Goal: Task Accomplishment & Management: Use online tool/utility

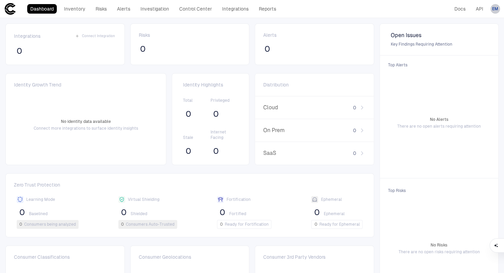
click at [495, 5] on div "EM" at bounding box center [495, 9] width 10 height 10
click at [452, 56] on span "Logout" at bounding box center [454, 55] width 14 height 5
click at [492, 5] on div "EA" at bounding box center [495, 9] width 10 height 10
click at [342, 18] on div at bounding box center [252, 136] width 504 height 273
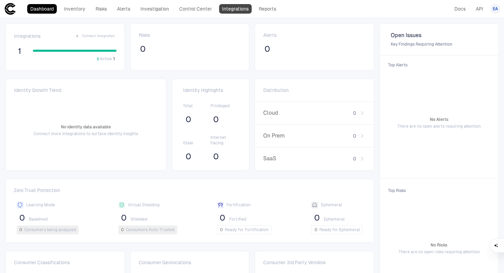
click at [229, 10] on link "Integrations" at bounding box center [235, 9] width 33 height 10
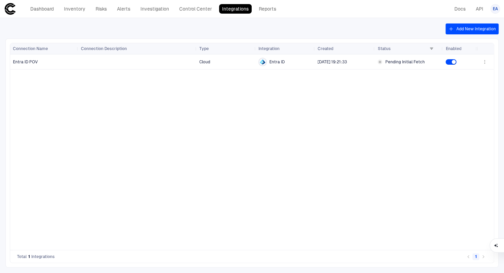
click at [467, 30] on button "Add New Integration" at bounding box center [471, 28] width 53 height 11
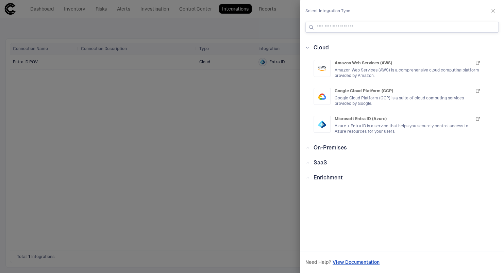
click at [349, 28] on input at bounding box center [405, 27] width 179 height 10
type input "*******"
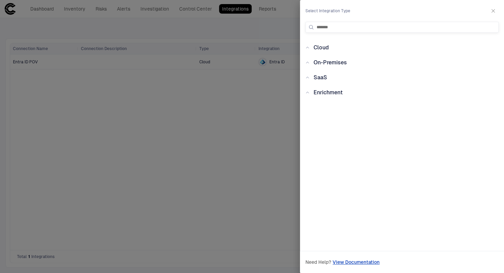
drag, startPoint x: 337, startPoint y: 29, endPoint x: 301, endPoint y: 27, distance: 35.4
click at [301, 27] on div "Select Integration Type *******" at bounding box center [402, 16] width 204 height 33
click at [307, 46] on div "Cloud" at bounding box center [401, 47] width 193 height 8
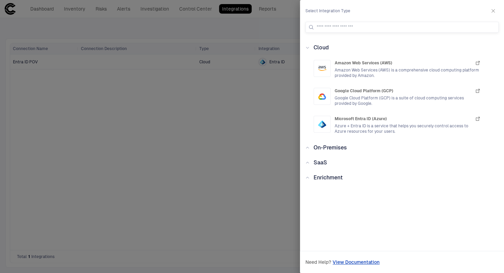
click at [307, 46] on icon at bounding box center [307, 48] width 4 height 4
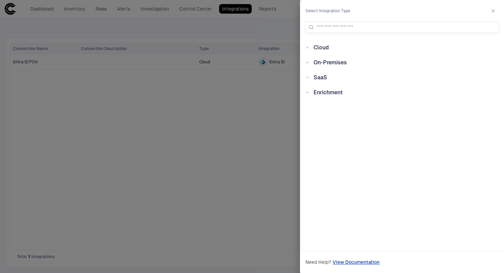
click at [309, 77] on div "SaaS" at bounding box center [318, 77] width 18 height 8
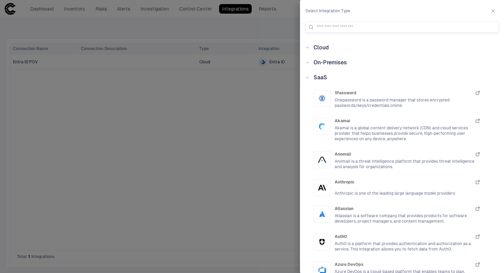
click at [319, 79] on span "SaaS" at bounding box center [320, 77] width 14 height 6
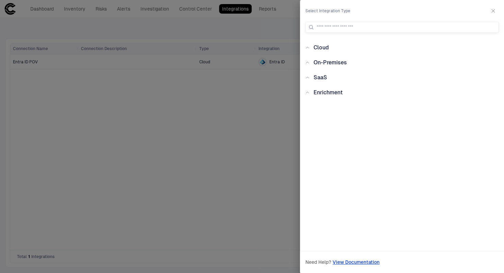
click at [307, 92] on icon at bounding box center [307, 92] width 3 height 1
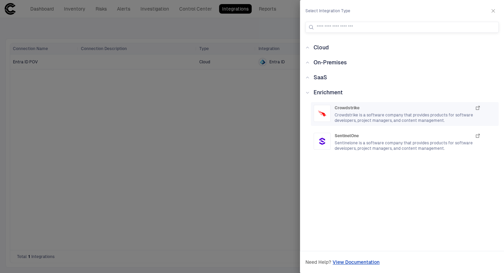
click at [382, 116] on span "Crowdstrike is a software company that provides products for software developer…" at bounding box center [407, 117] width 146 height 11
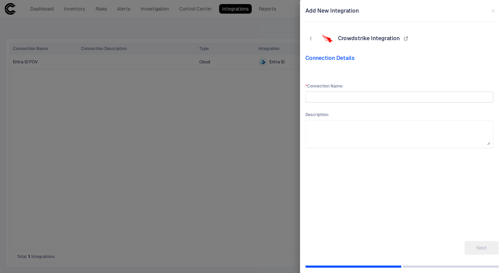
click at [322, 98] on input "text" at bounding box center [398, 97] width 181 height 10
click at [311, 39] on icon "button" at bounding box center [310, 38] width 5 height 5
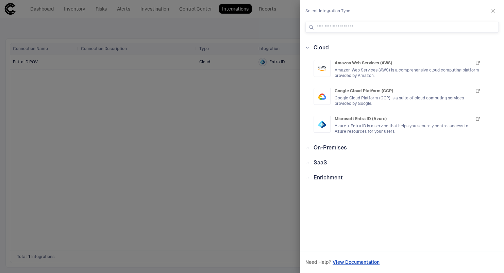
click at [310, 176] on div "Enrichment" at bounding box center [325, 177] width 33 height 8
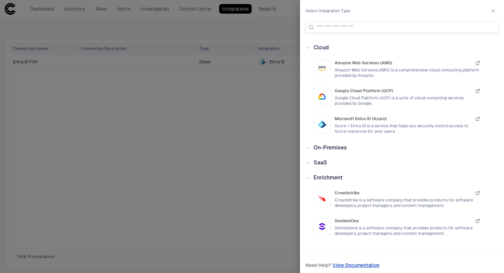
click at [310, 176] on div "Enrichment" at bounding box center [325, 177] width 33 height 8
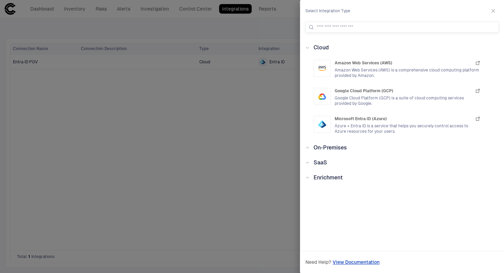
click at [308, 145] on icon at bounding box center [307, 147] width 4 height 4
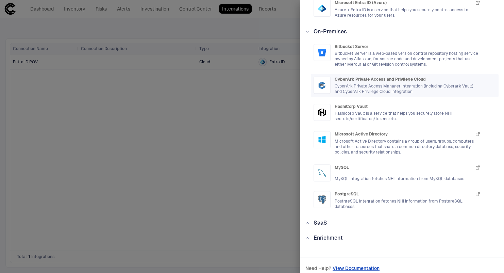
scroll to position [122, 0]
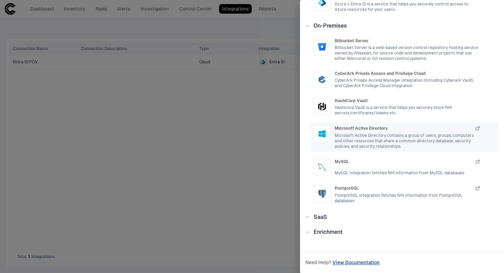
click at [348, 130] on span "Microsoft Active Directory" at bounding box center [360, 127] width 53 height 5
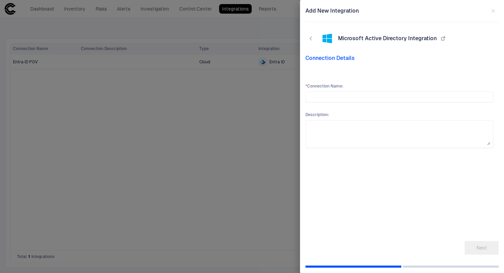
scroll to position [0, 0]
click at [309, 38] on icon "button" at bounding box center [310, 38] width 5 height 5
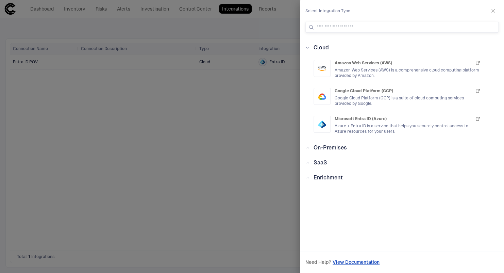
click at [308, 147] on icon at bounding box center [307, 147] width 4 height 4
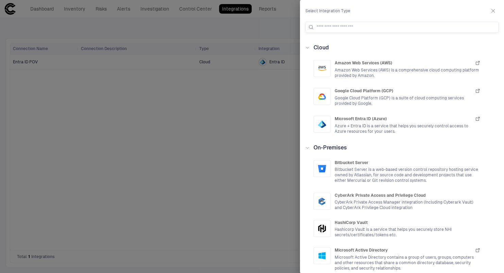
click at [308, 147] on icon at bounding box center [307, 147] width 4 height 4
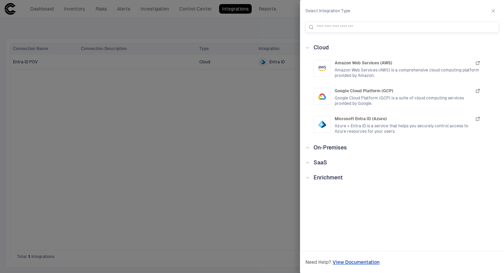
click at [308, 178] on icon at bounding box center [307, 177] width 4 height 4
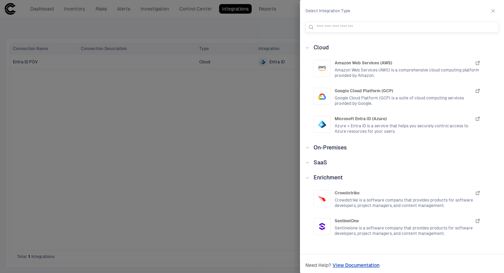
click at [310, 161] on div "SaaS" at bounding box center [318, 162] width 18 height 8
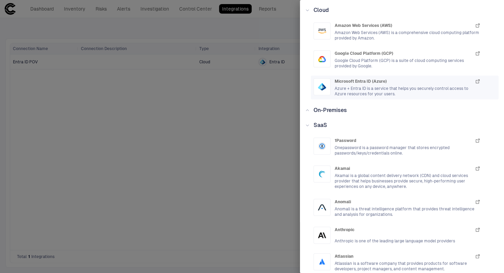
scroll to position [34, 0]
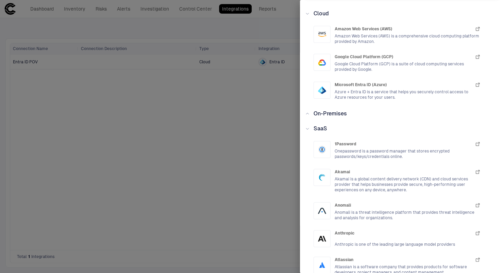
click at [308, 130] on icon at bounding box center [307, 128] width 4 height 4
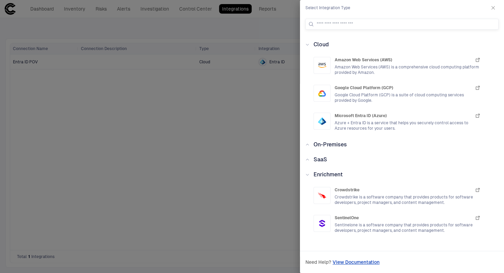
scroll to position [3, 0]
click at [304, 145] on div "Cloud Amazon Web Services (AWS) Amazon Web Services (AWS) is a comprehensive cl…" at bounding box center [402, 138] width 204 height 195
click at [308, 145] on icon at bounding box center [307, 144] width 3 height 1
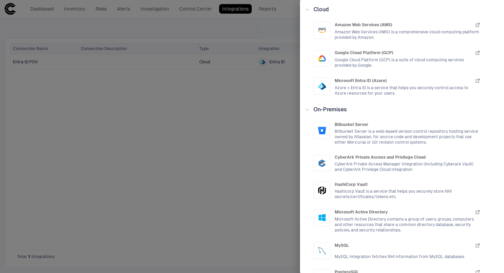
scroll to position [37, 0]
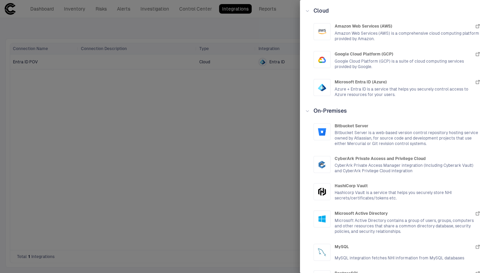
click at [308, 112] on icon at bounding box center [307, 111] width 4 height 4
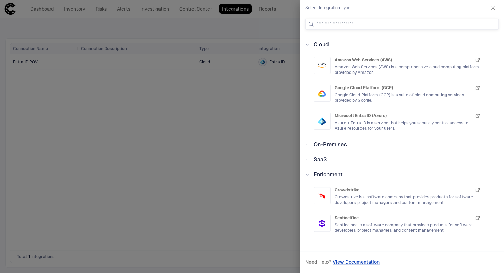
scroll to position [3, 0]
click at [306, 174] on icon at bounding box center [307, 175] width 4 height 4
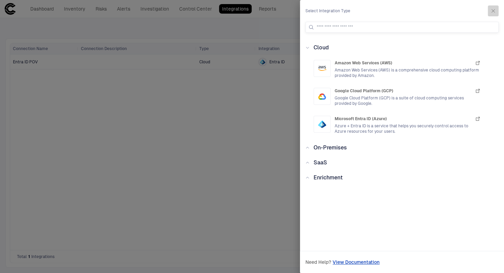
click at [492, 11] on icon "button" at bounding box center [492, 10] width 5 height 5
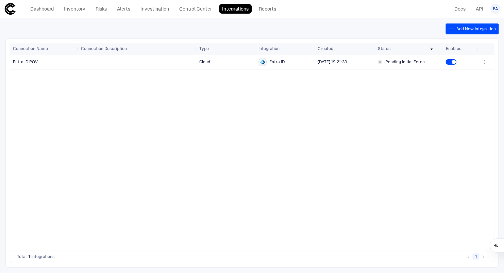
click at [332, 92] on div "Cloud Entra ID [DATE] 19:21:33 Pending Initial Fetch" at bounding box center [277, 151] width 398 height 195
click at [93, 56] on div at bounding box center [137, 62] width 113 height 14
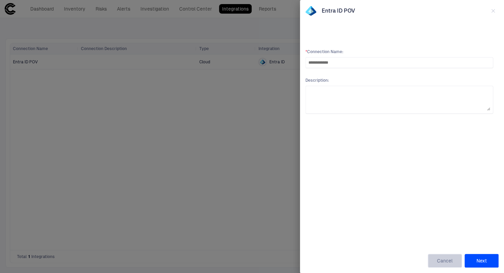
click at [436, 261] on button "Cancel" at bounding box center [444, 260] width 34 height 14
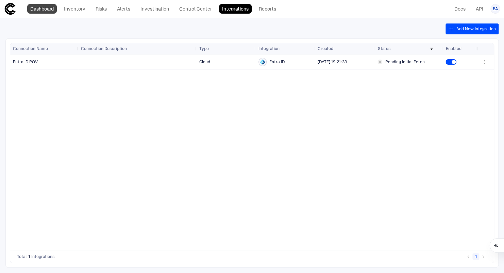
click at [38, 11] on link "Dashboard" at bounding box center [42, 9] width 30 height 10
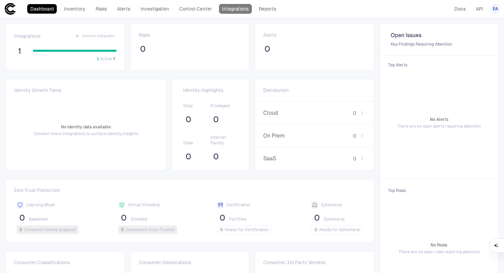
click at [239, 8] on link "Integrations" at bounding box center [235, 9] width 33 height 10
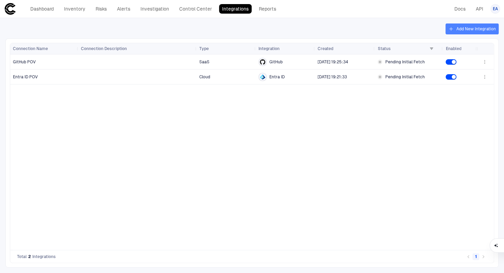
click at [478, 28] on button "Add New Integration" at bounding box center [471, 28] width 53 height 11
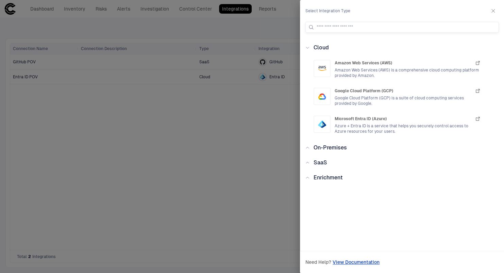
click at [318, 164] on span "SaaS" at bounding box center [320, 162] width 14 height 6
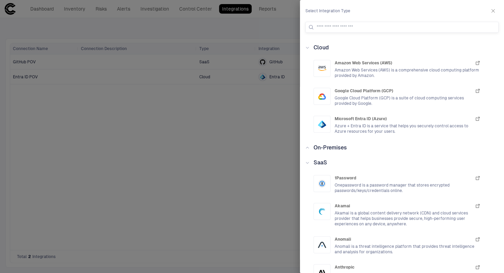
click at [315, 163] on span "SaaS" at bounding box center [320, 162] width 14 height 6
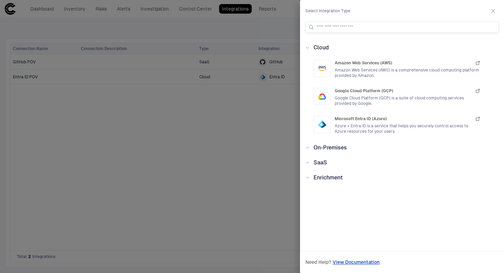
click at [334, 176] on span "Enrichment" at bounding box center [327, 177] width 29 height 6
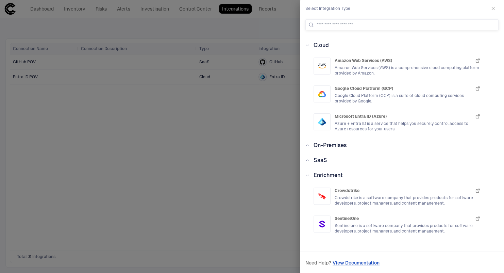
scroll to position [3, 0]
click at [470, 191] on div "Crowdstrike" at bounding box center [407, 190] width 146 height 6
click at [474, 190] on icon "button" at bounding box center [476, 189] width 5 height 5
